Goal: Navigation & Orientation: Find specific page/section

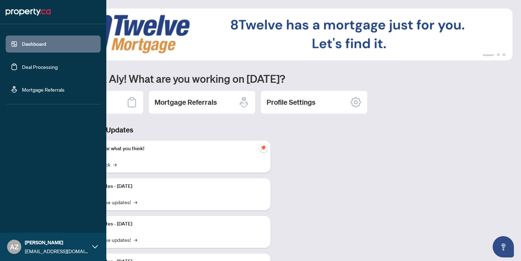
click at [28, 63] on link "Deal Processing" at bounding box center [40, 66] width 36 height 6
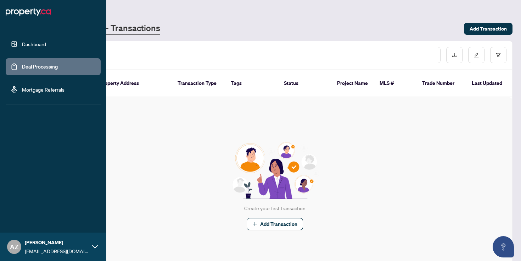
click at [93, 248] on icon at bounding box center [95, 247] width 6 height 6
click at [39, 44] on link "Dashboard" at bounding box center [34, 44] width 24 height 6
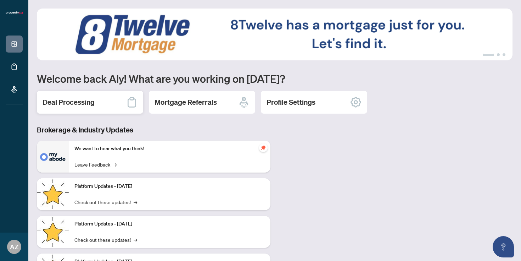
click at [95, 99] on div "Deal Processing" at bounding box center [90, 102] width 106 height 23
